Goal: Task Accomplishment & Management: Manage account settings

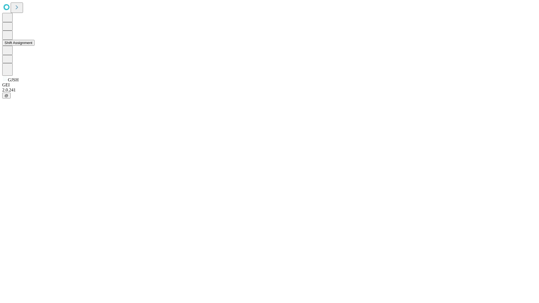
click at [34, 46] on button "Shift Assignment" at bounding box center [18, 43] width 32 height 6
